Goal: Transaction & Acquisition: Download file/media

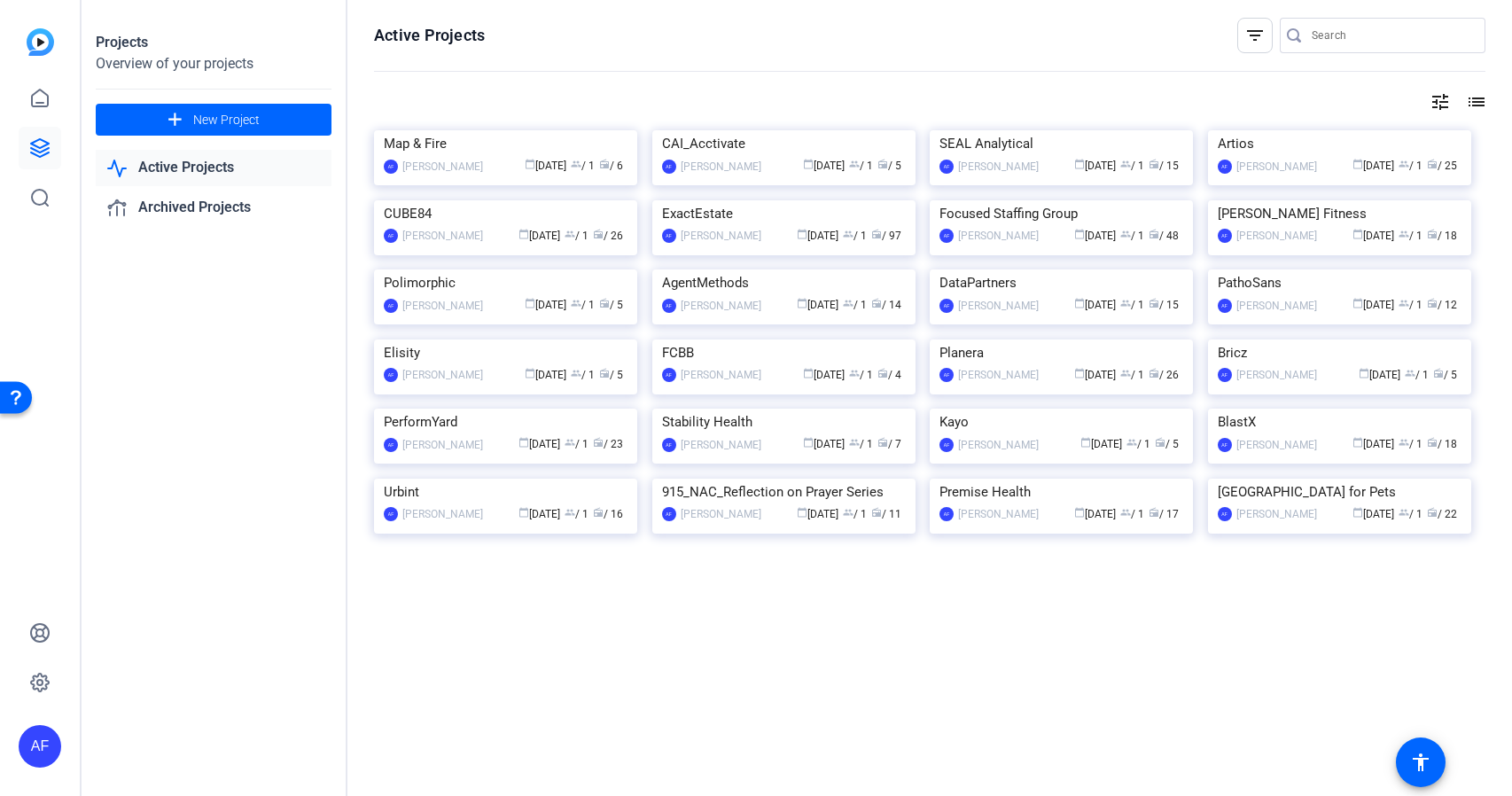
click at [1381, 36] on input "Search" at bounding box center [1392, 35] width 160 height 21
paste input "CS922_TeraLeap_Planera_Samantha Burns"
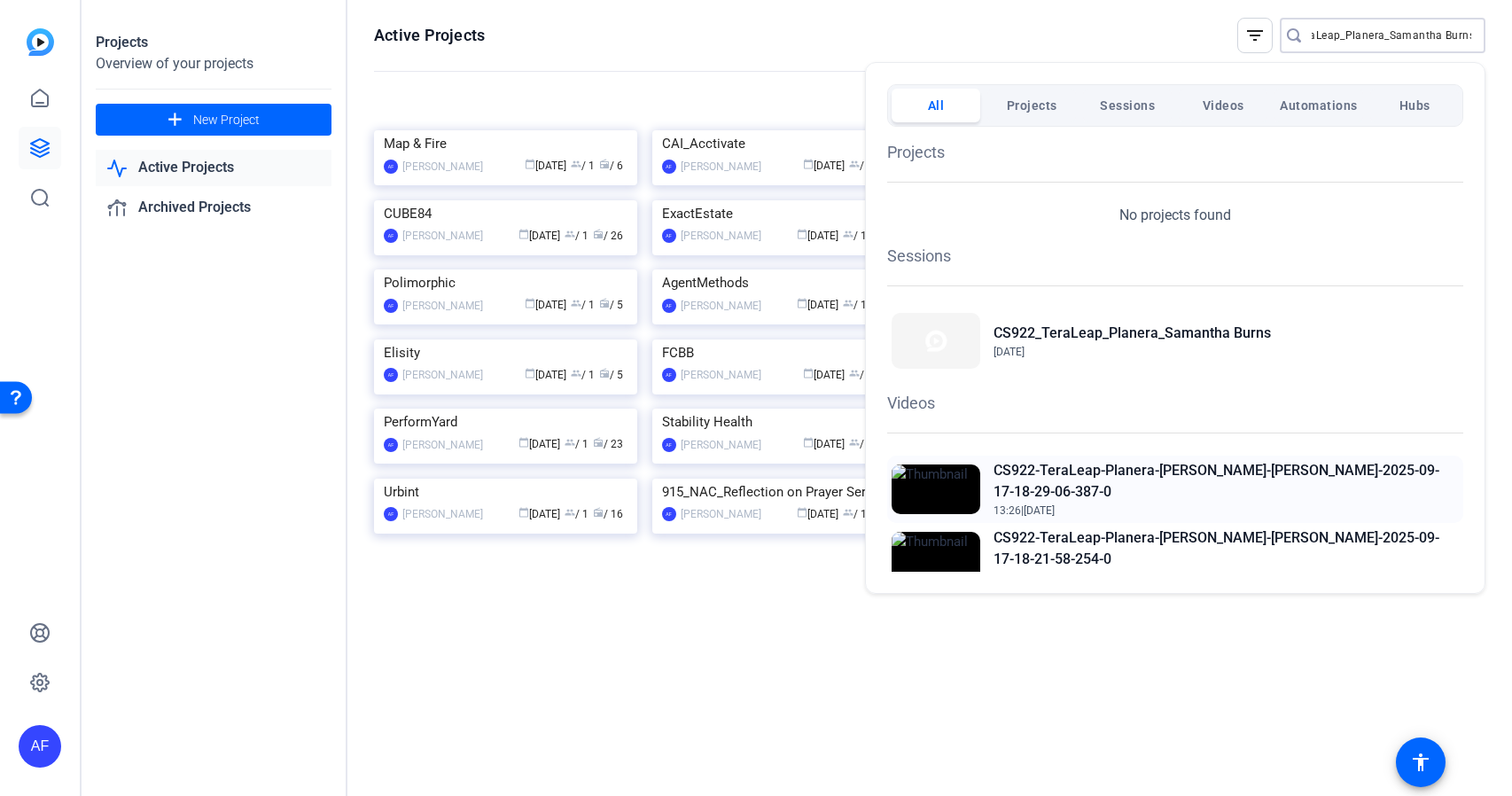
type input "CS922_TeraLeap_Planera_Samantha Burns"
click at [1038, 471] on h2 "CS922-TeraLeap-Planera-[PERSON_NAME]-[PERSON_NAME]-2025-09-17-18-29-06-387-0" at bounding box center [1227, 481] width 466 height 43
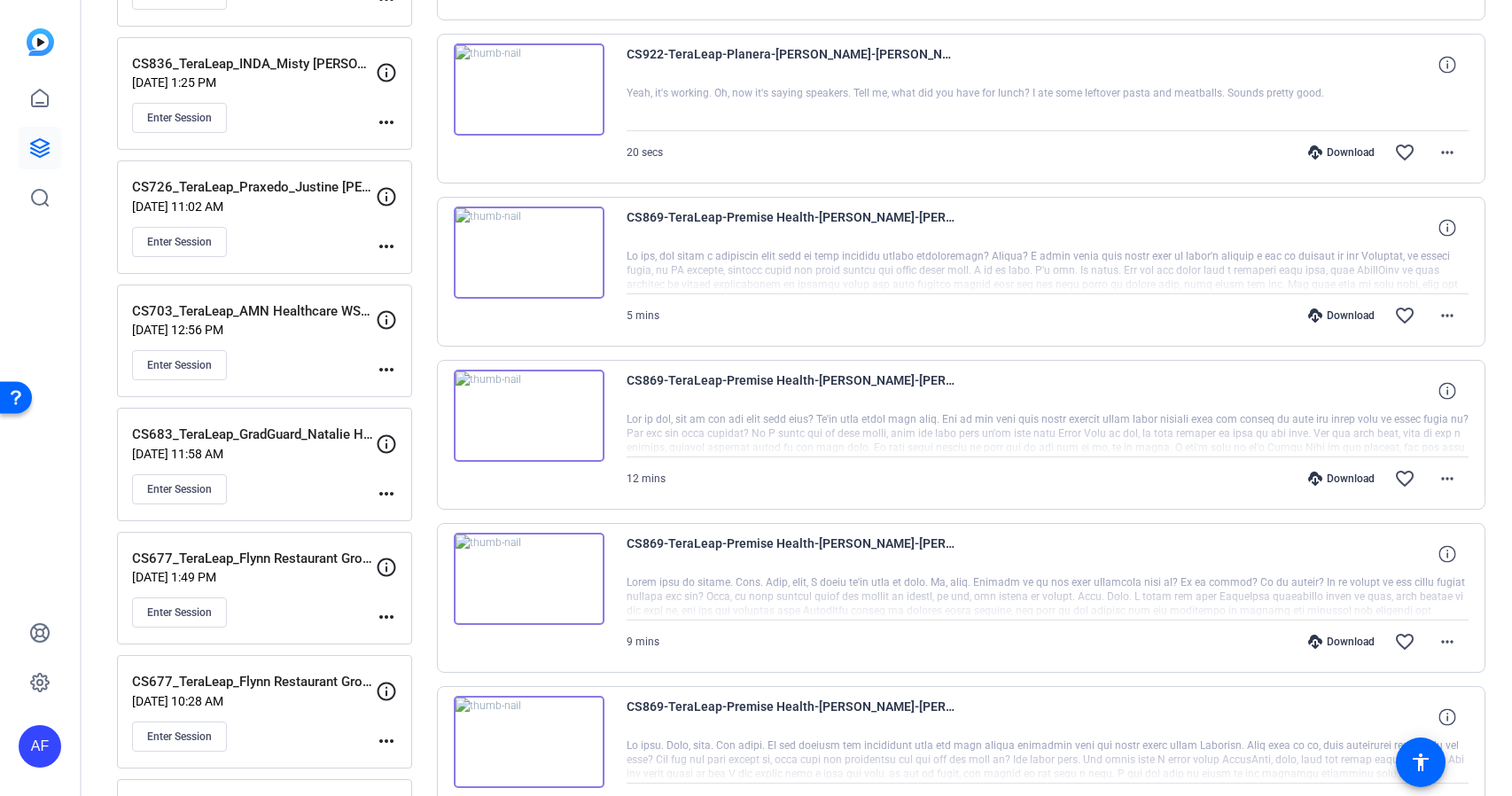
scroll to position [638, 0]
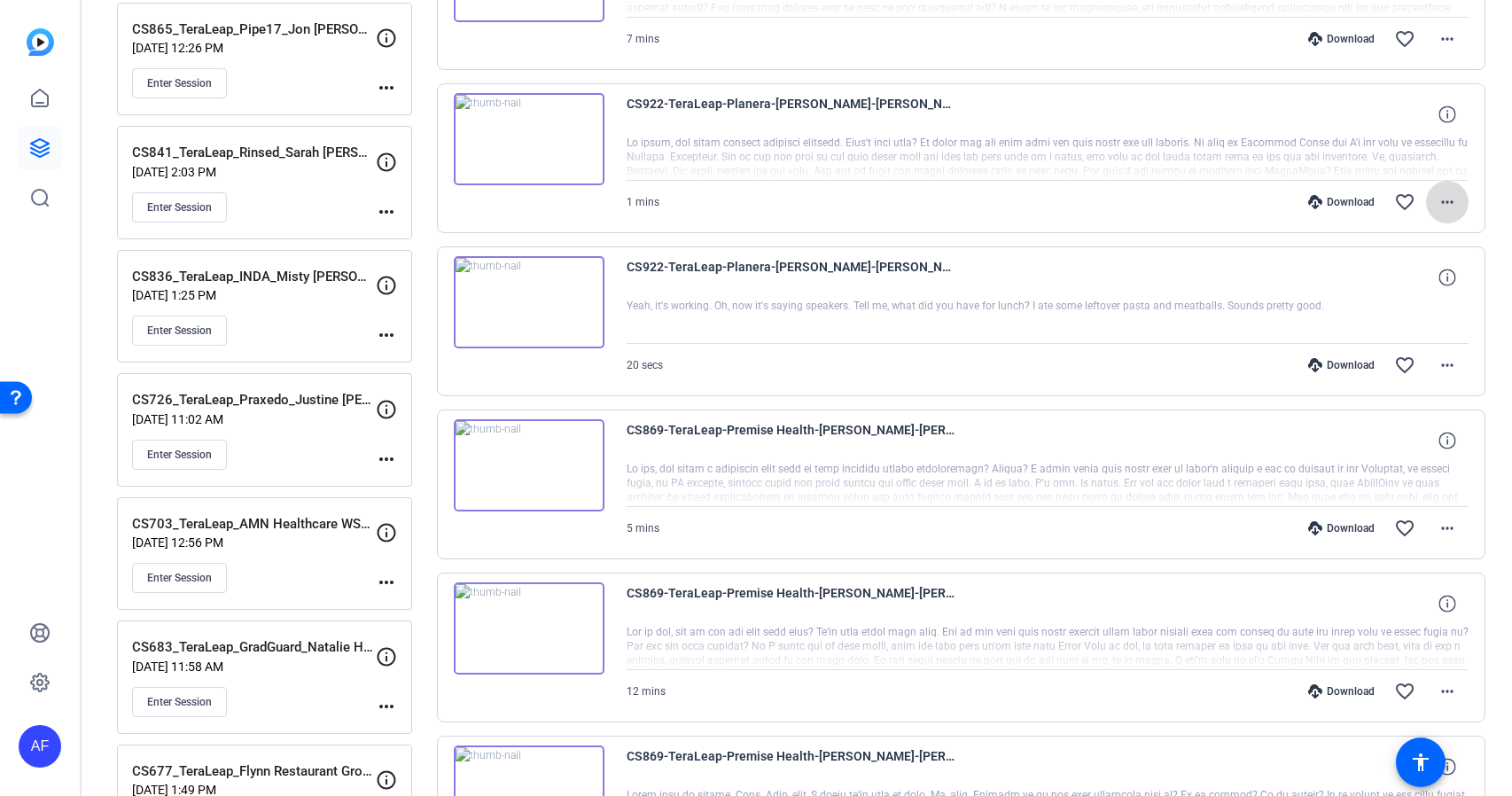
click at [1450, 200] on mat-icon "more_horiz" at bounding box center [1447, 201] width 21 height 21
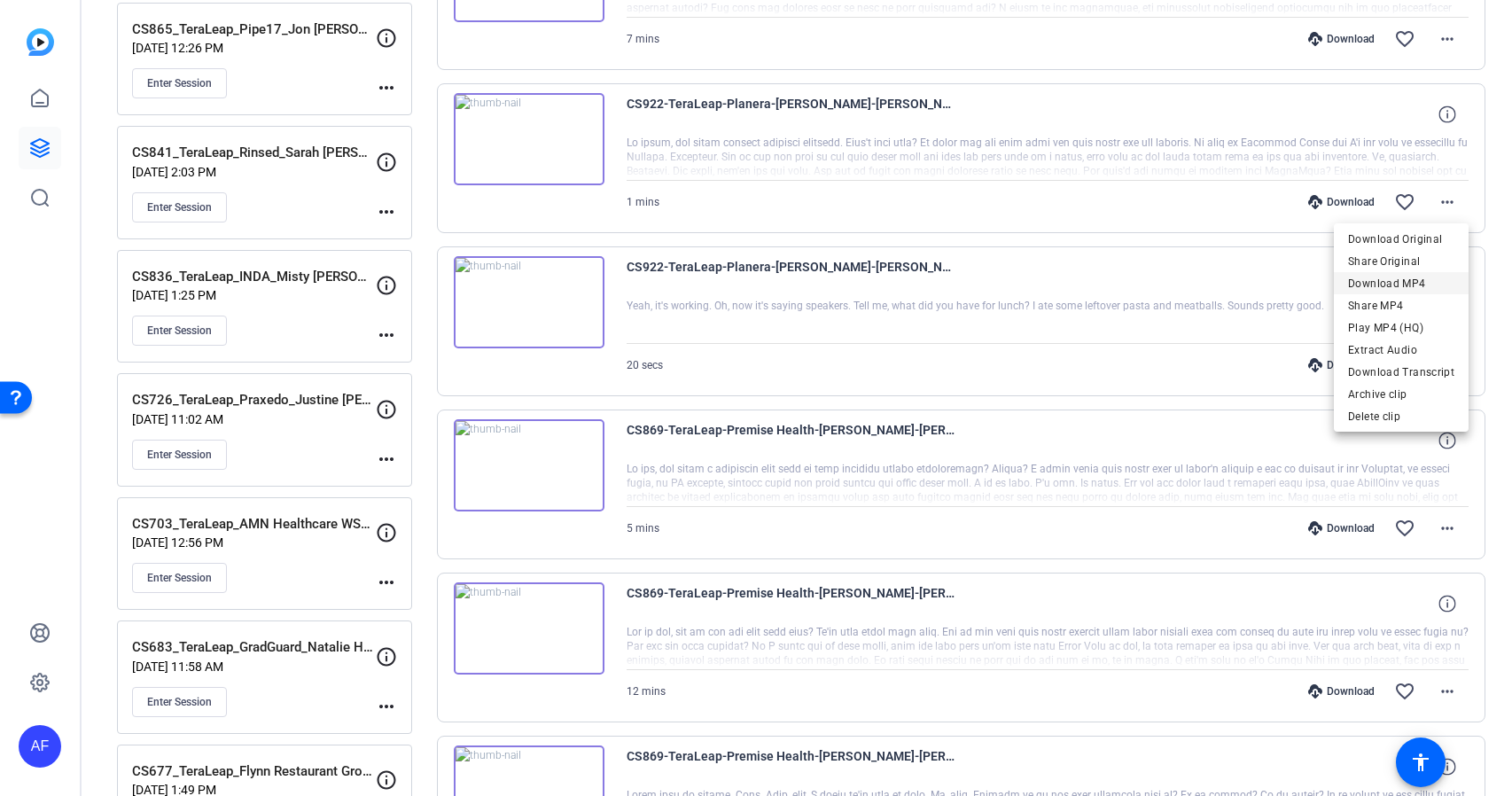
click at [1399, 285] on span "Download MP4" at bounding box center [1402, 283] width 106 height 21
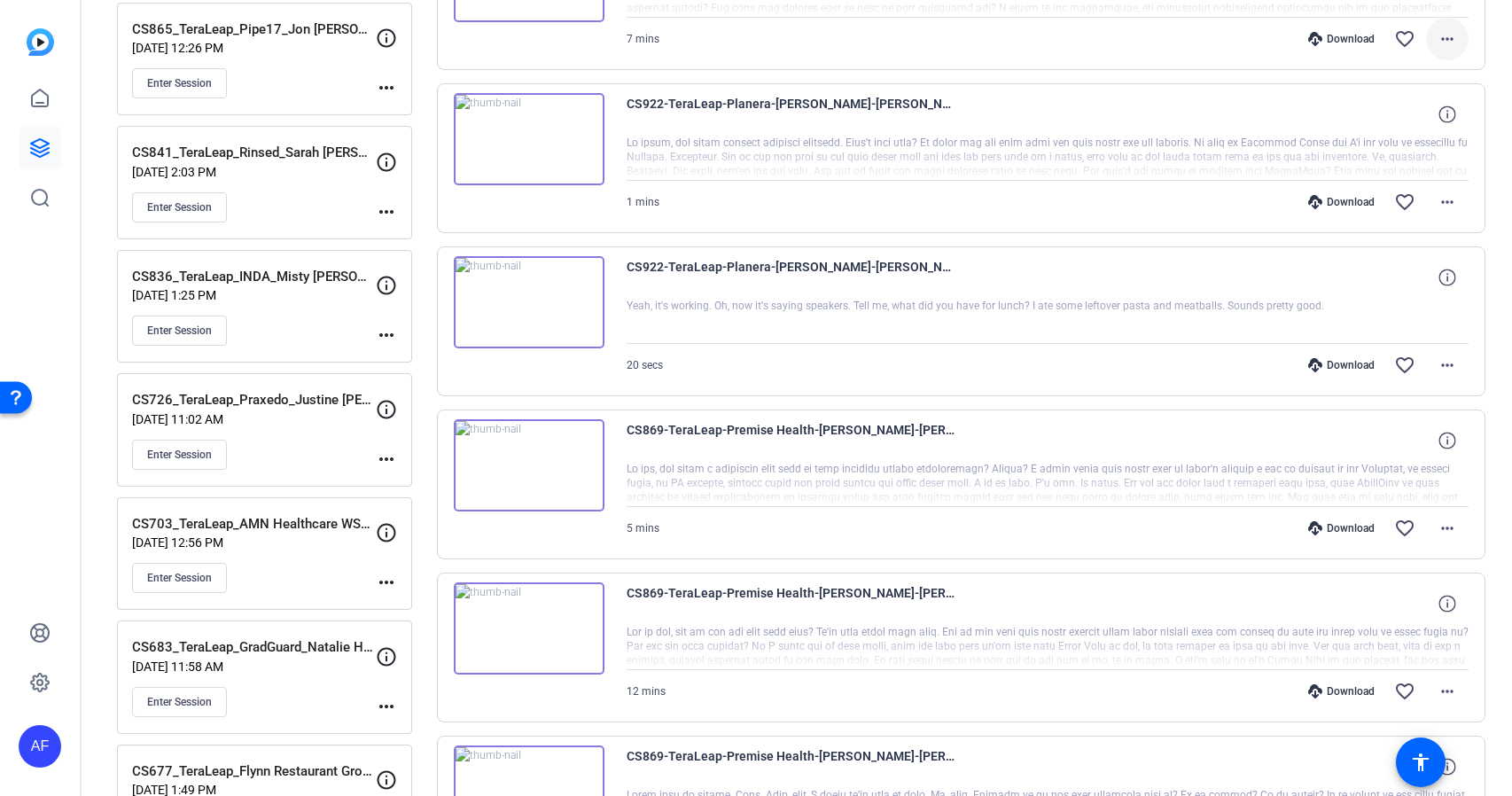
click at [1445, 39] on mat-icon "more_horiz" at bounding box center [1447, 39] width 21 height 21
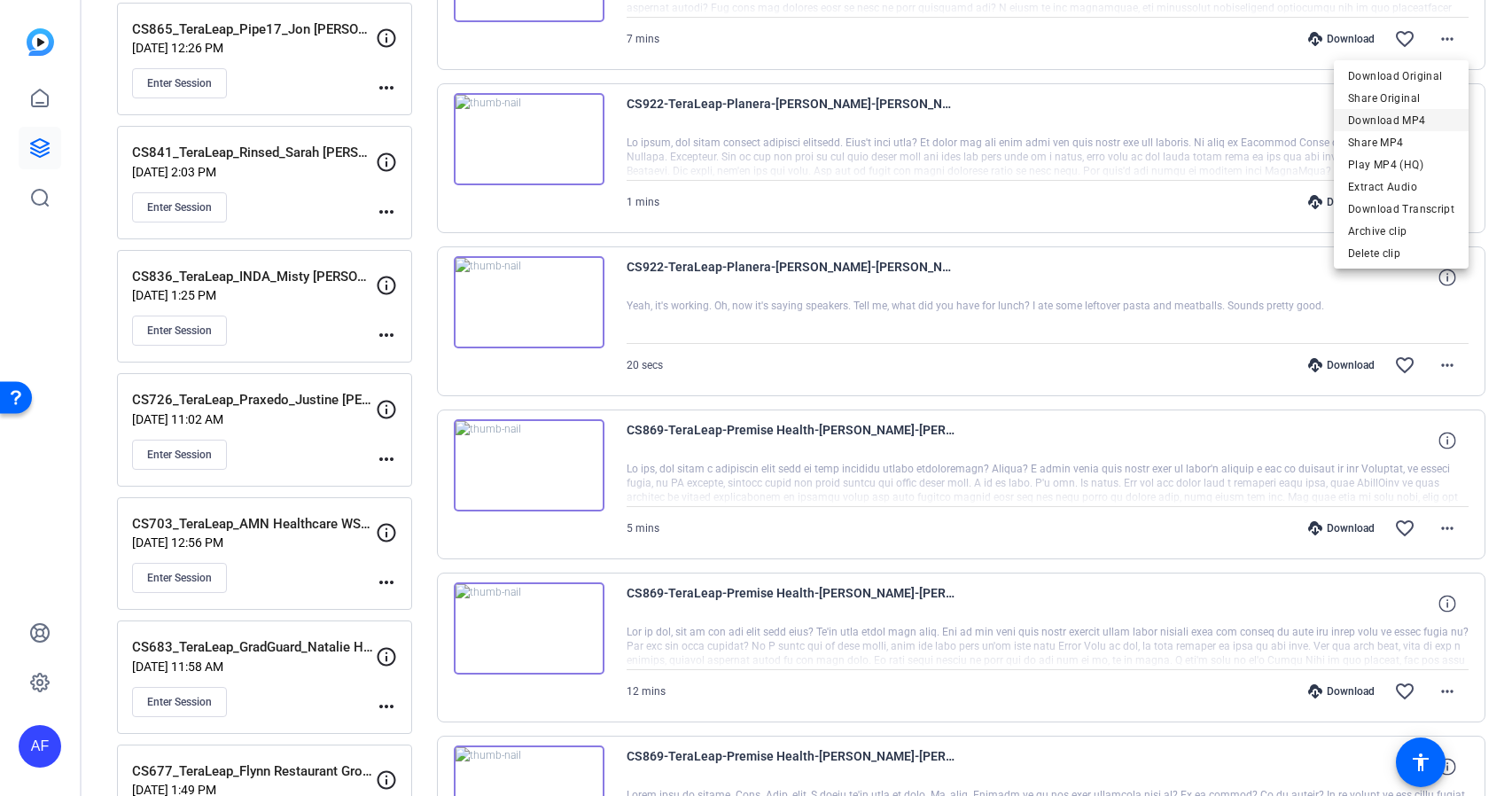
click at [1404, 121] on span "Download MP4" at bounding box center [1402, 121] width 106 height 21
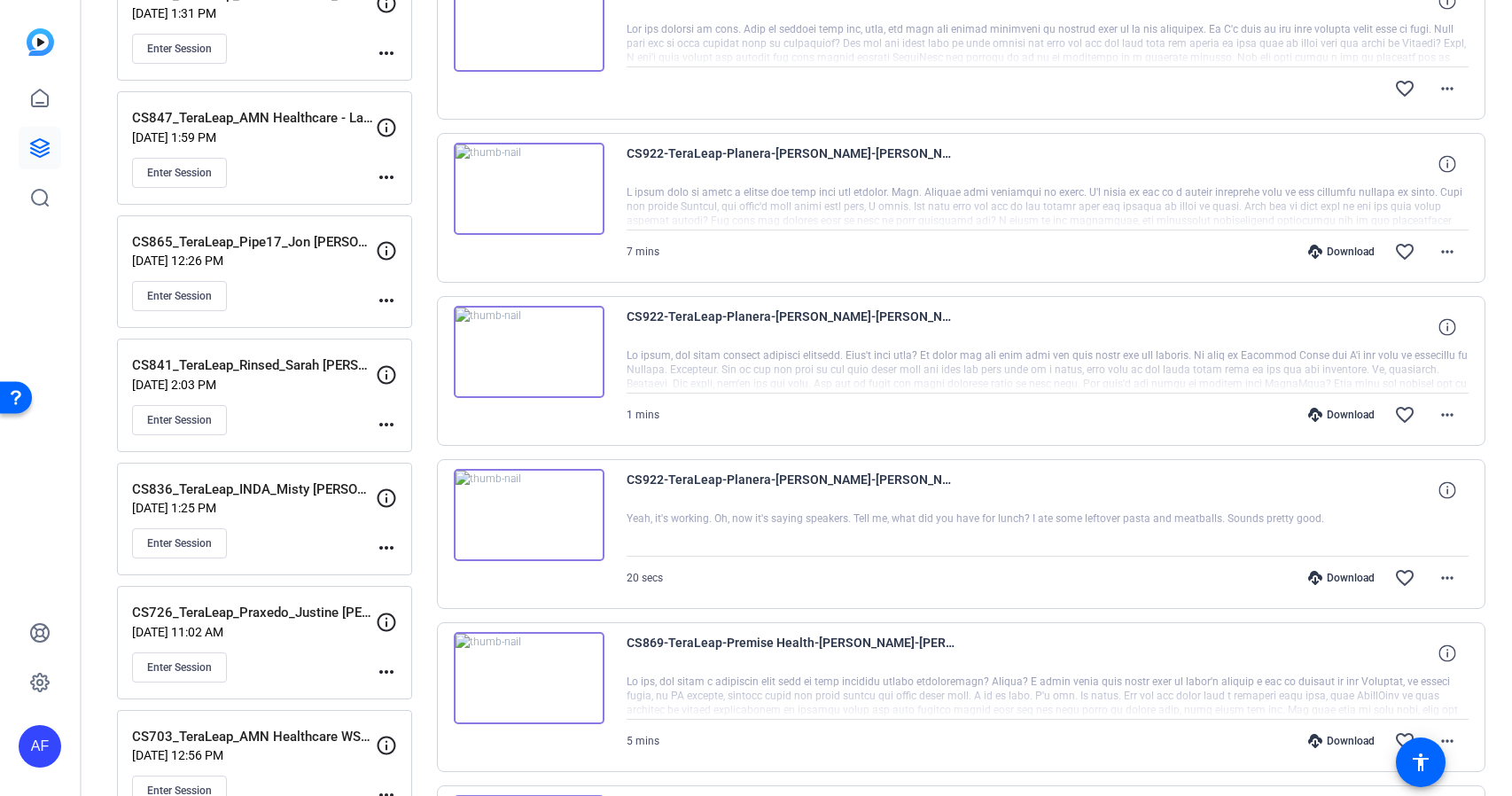
scroll to position [319, 0]
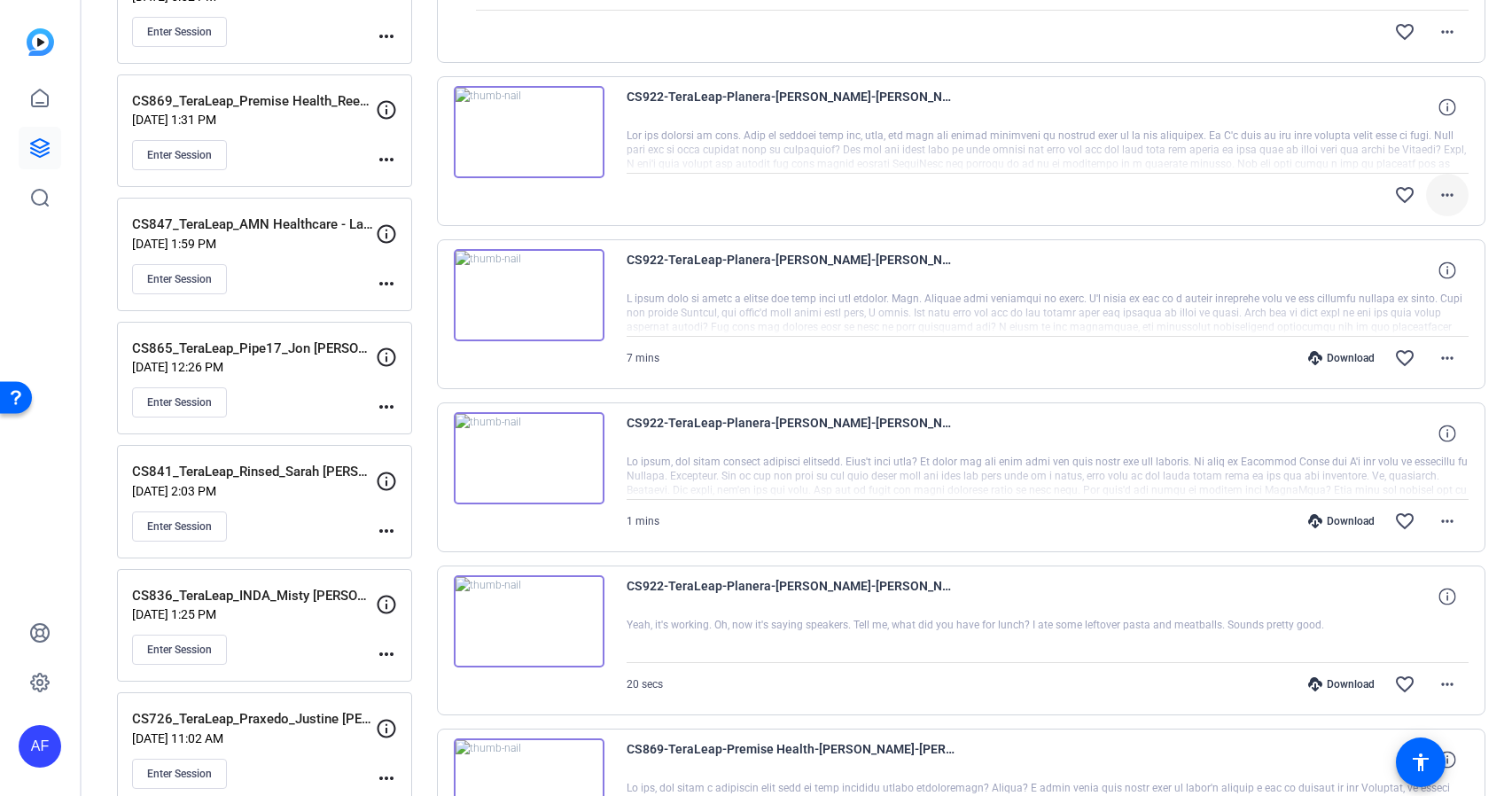
click at [1447, 196] on mat-icon "more_horiz" at bounding box center [1447, 195] width 21 height 21
drag, startPoint x: 935, startPoint y: 231, endPoint x: 1071, endPoint y: 296, distance: 150.7
click at [937, 230] on div at bounding box center [756, 398] width 1512 height 796
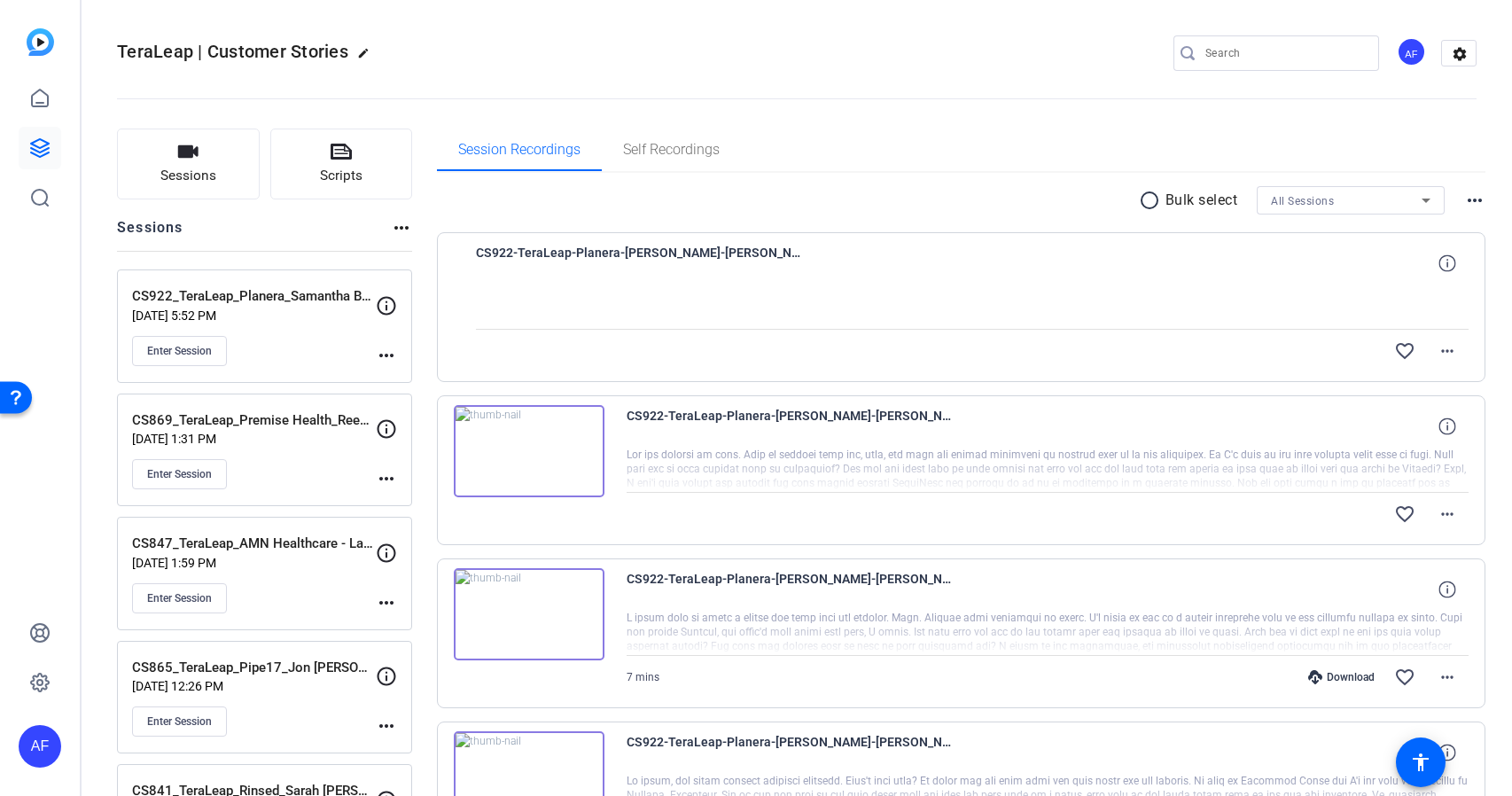
scroll to position [213, 0]
click at [1446, 352] on mat-icon "more_horiz" at bounding box center [1447, 351] width 21 height 21
click at [1446, 510] on div at bounding box center [756, 398] width 1512 height 796
click at [1446, 510] on mat-icon "more_horiz" at bounding box center [1447, 514] width 21 height 21
click at [1000, 197] on div at bounding box center [756, 398] width 1512 height 796
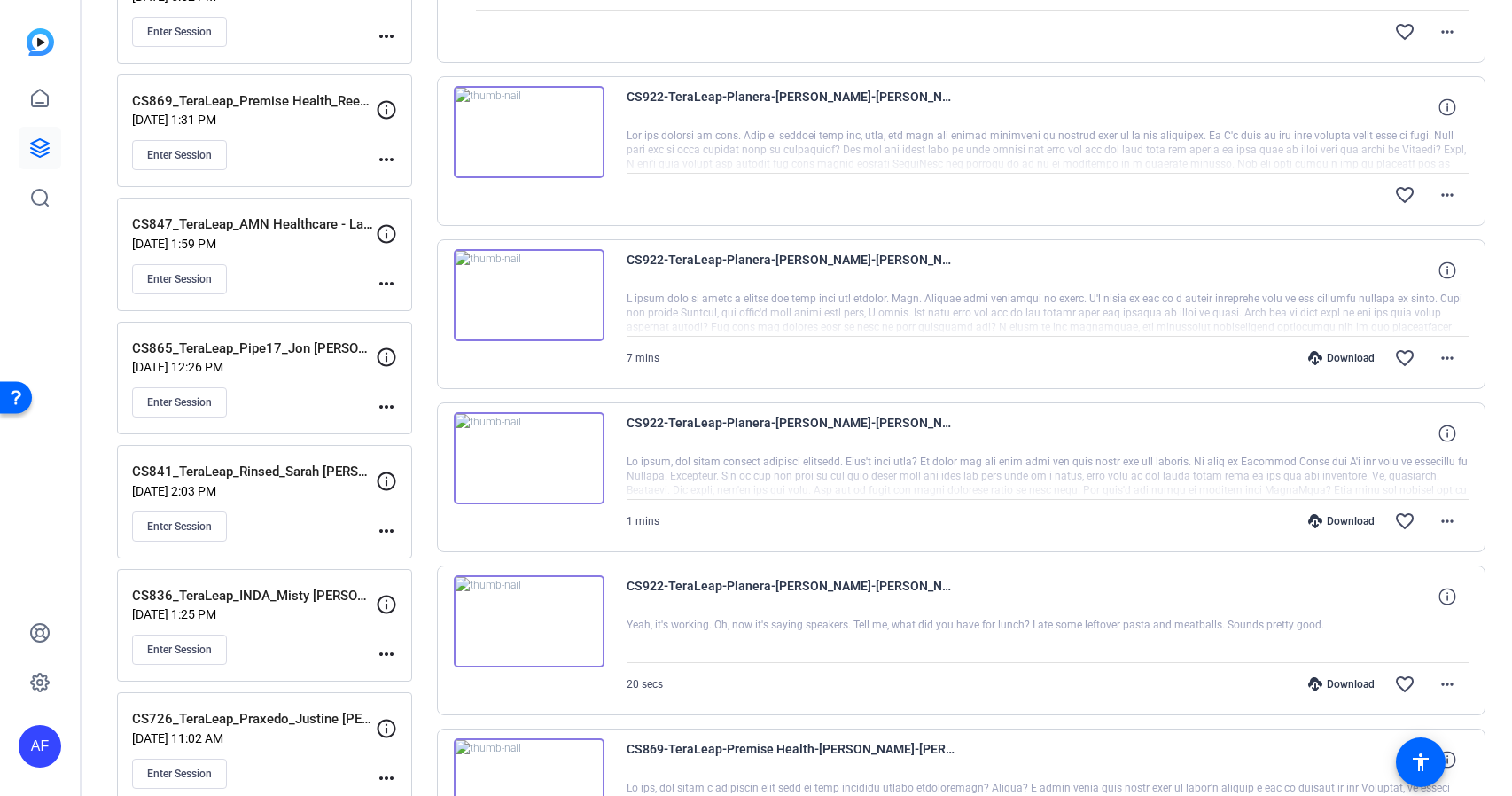
scroll to position [426, 0]
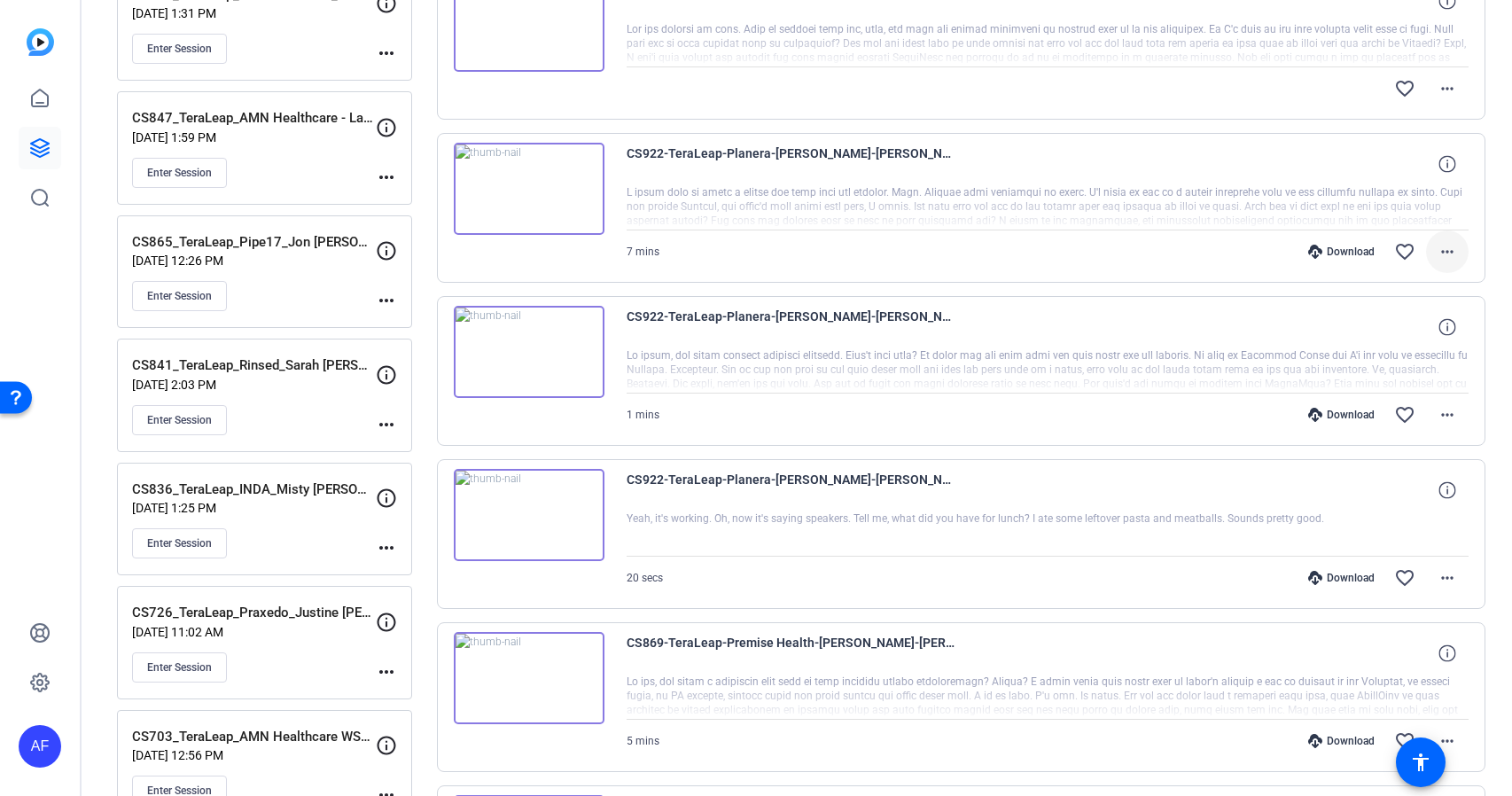
click at [1450, 252] on mat-icon "more_horiz" at bounding box center [1447, 252] width 21 height 21
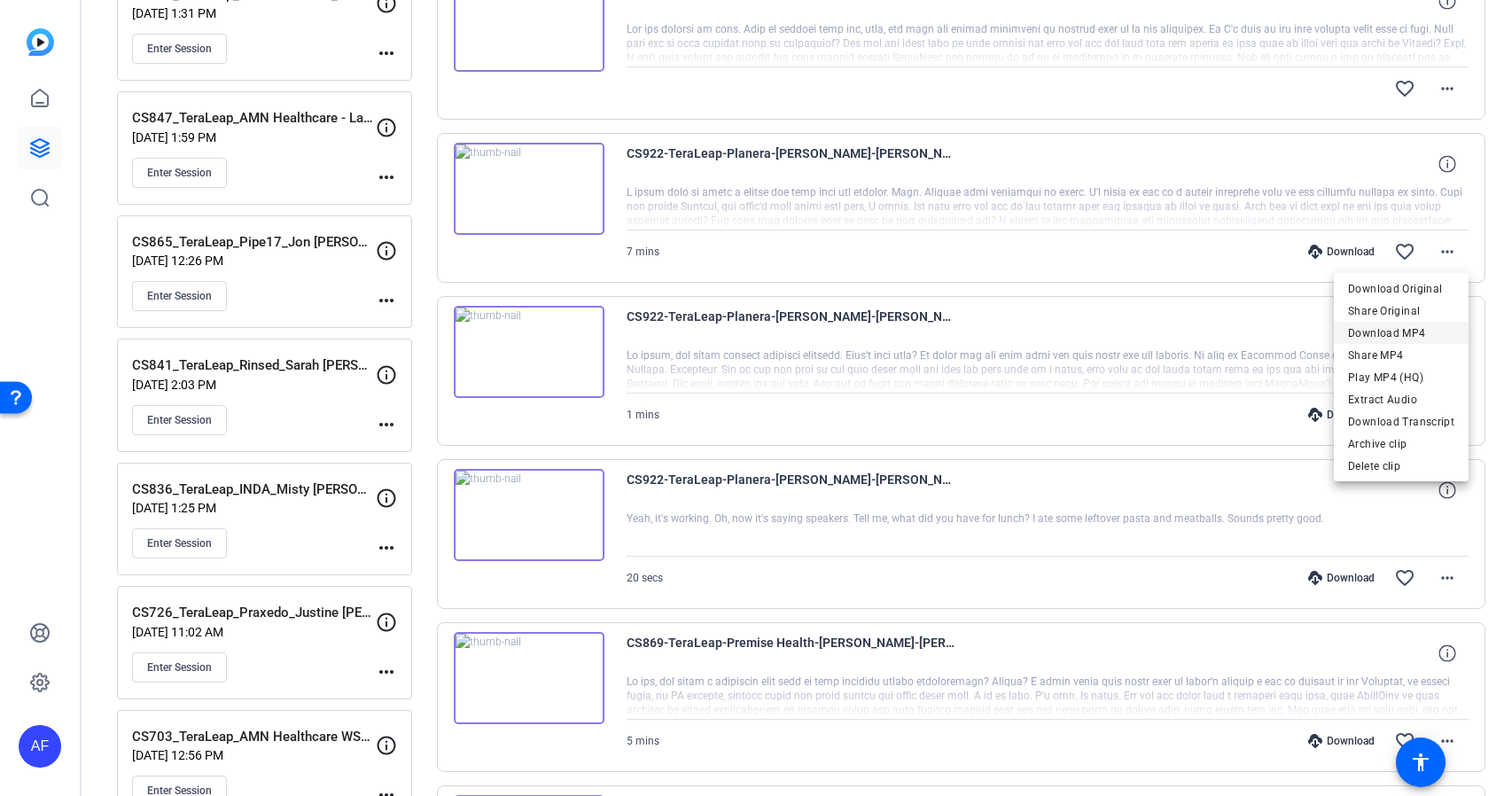
click at [1389, 335] on span "Download MP4" at bounding box center [1402, 333] width 106 height 21
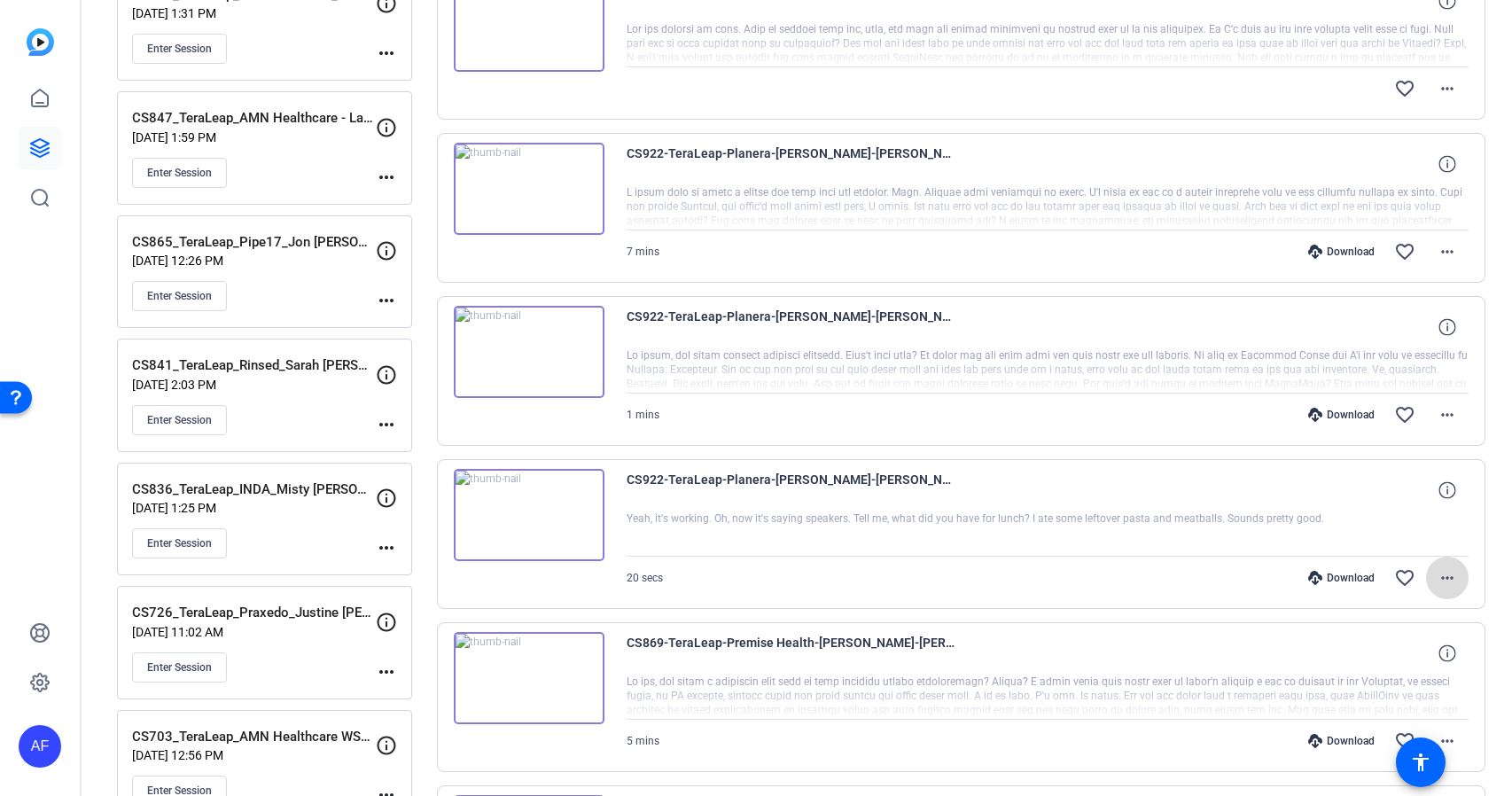
click at [1451, 577] on mat-icon "more_horiz" at bounding box center [1447, 578] width 21 height 21
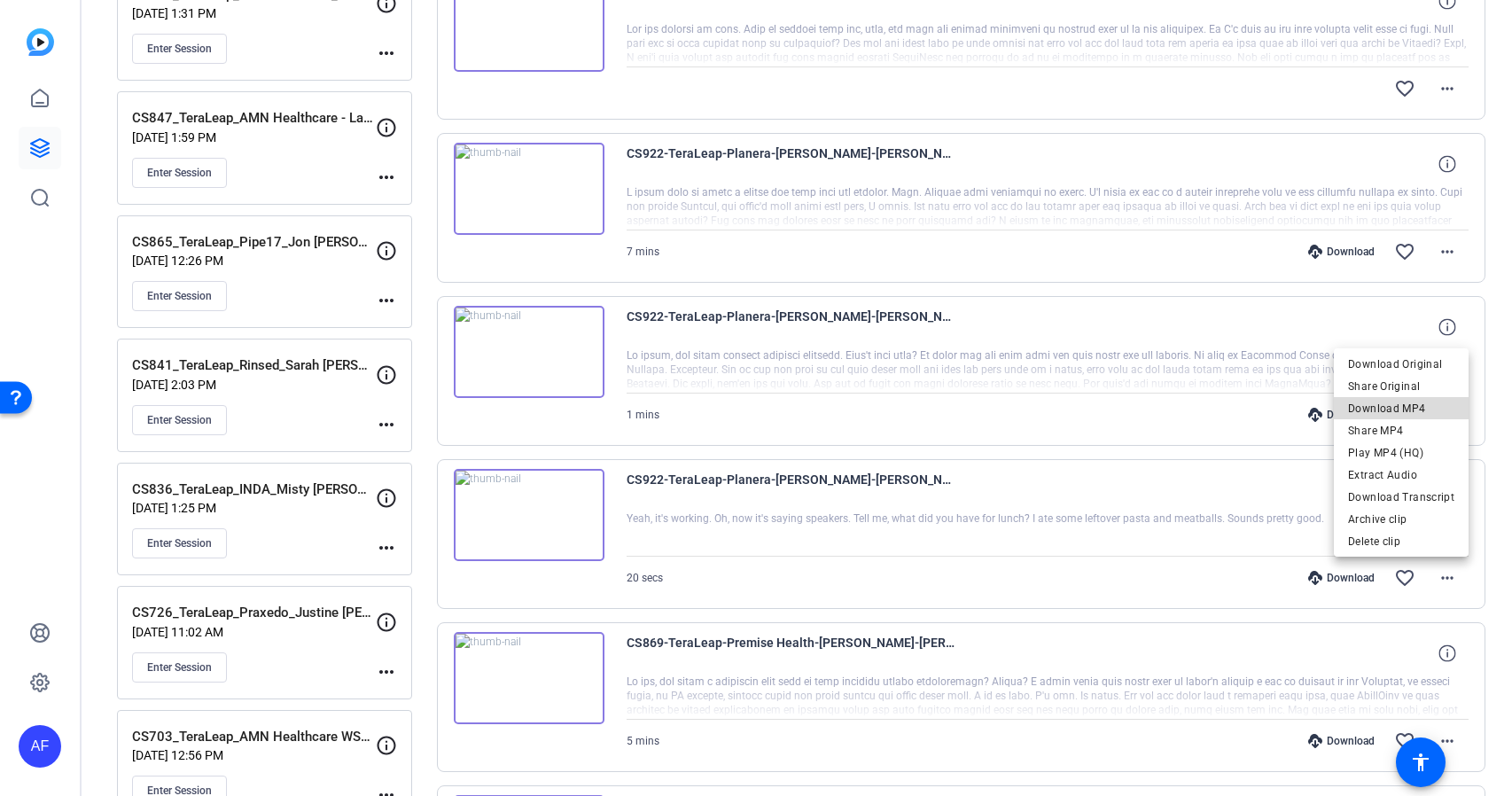
click at [1415, 407] on span "Download MP4" at bounding box center [1402, 408] width 106 height 21
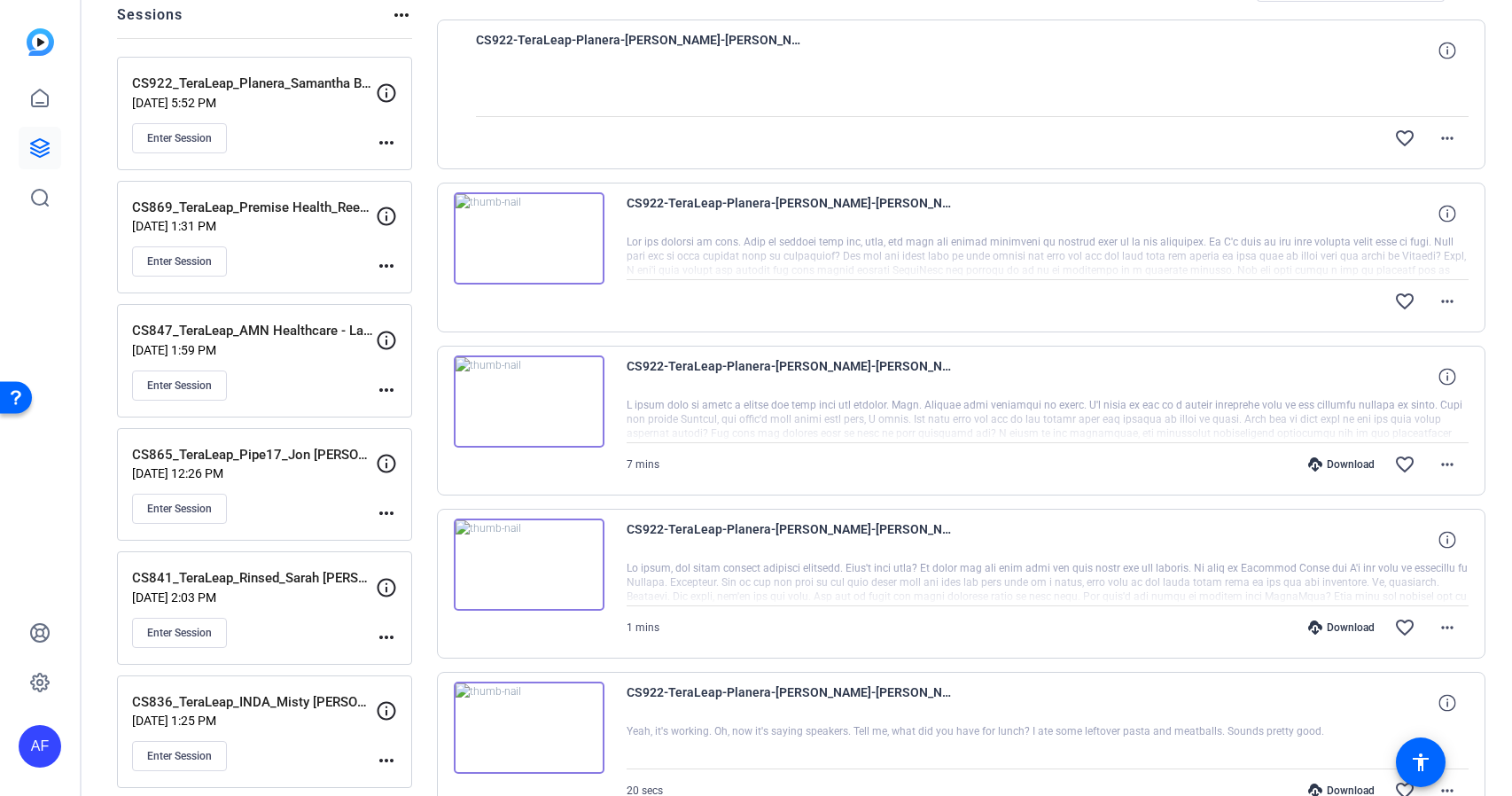
scroll to position [0, 0]
